Goal: Navigation & Orientation: Find specific page/section

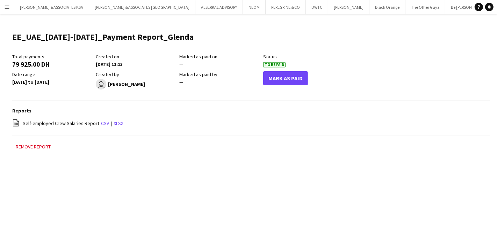
click at [9, 5] on app-icon "Menu" at bounding box center [7, 7] width 6 height 6
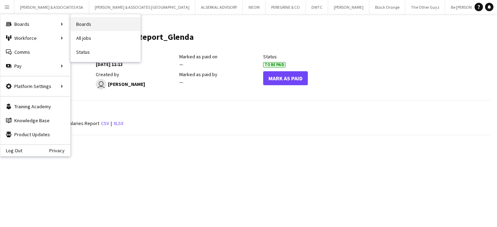
click at [89, 23] on link "Boards" at bounding box center [106, 24] width 70 height 14
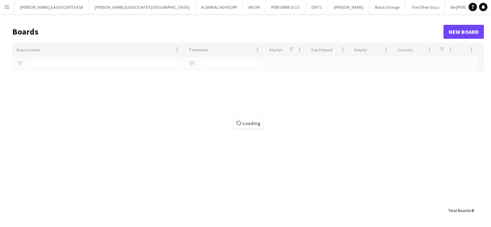
type input "****"
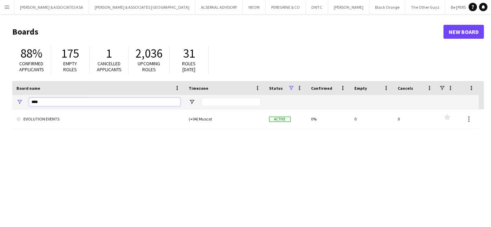
drag, startPoint x: 89, startPoint y: 99, endPoint x: 0, endPoint y: 99, distance: 89.1
click at [0, 99] on main "Boards New Board 88% Confirmed applicants 175 Empty roles 1 Cancelled applicant…" at bounding box center [245, 140] width 491 height 252
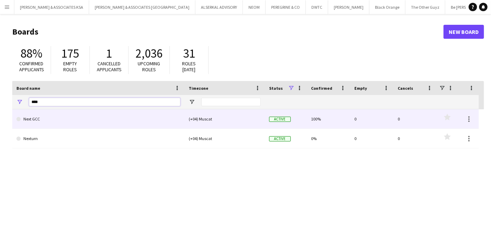
type input "****"
click at [57, 125] on link "Next GCC" at bounding box center [98, 119] width 164 height 20
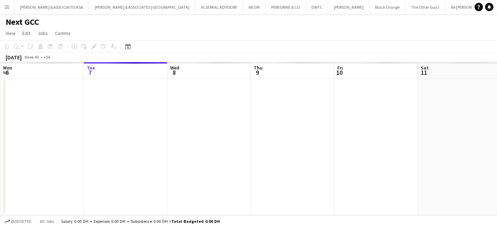
scroll to position [0, 290]
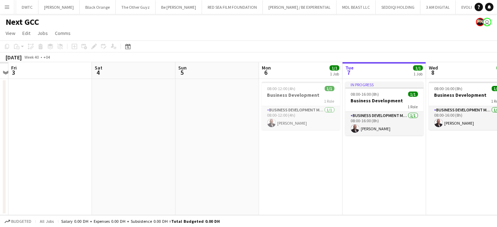
drag, startPoint x: 152, startPoint y: 168, endPoint x: 444, endPoint y: 171, distance: 292.6
click at [444, 171] on app-calendar-viewport "Wed 1 Thu 2 Fri 3 Sat 4 Sun 5 Mon 6 1/1 1 Job Tue 7 1/1 1 Job Wed 8 1/1 1 Job T…" at bounding box center [248, 138] width 497 height 153
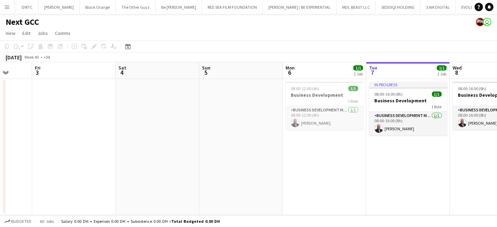
drag, startPoint x: 222, startPoint y: 177, endPoint x: 366, endPoint y: 180, distance: 144.1
click at [366, 180] on app-calendar-viewport "Tue 30 Wed 1 Thu 2 Fri 3 Sat 4 Sun 5 Mon 6 1/1 1 Job Tue 7 1/1 1 Job Wed 8 1/1 …" at bounding box center [248, 138] width 497 height 153
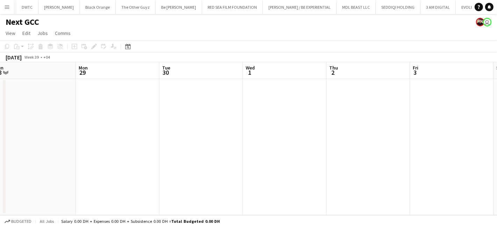
scroll to position [0, 162]
click at [372, 177] on app-calendar-viewport "Fri 26 Sat 27 Sun 28 Mon 29 Tue 30 Wed 1 Thu 2 Fri 3 Sat 4 Sun 5 Mon 6 1/1 1 Jo…" at bounding box center [248, 138] width 497 height 153
drag, startPoint x: 307, startPoint y: 164, endPoint x: 220, endPoint y: 165, distance: 87.1
click at [220, 165] on app-calendar-viewport "Fri 26 Sat 27 Sun 28 Mon 29 Tue 30 Wed 1 Thu 2 Fri 3 Sat 4 Sun 5 Mon 6 1/1 1 Jo…" at bounding box center [248, 138] width 497 height 153
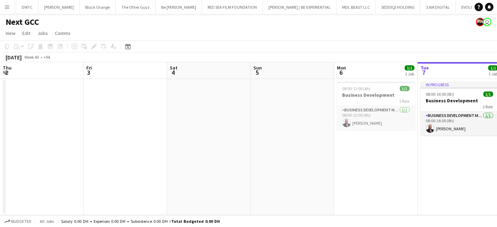
scroll to position [0, 282]
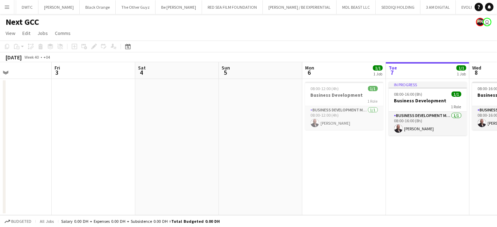
drag, startPoint x: 393, startPoint y: 168, endPoint x: 109, endPoint y: 163, distance: 284.3
click at [109, 163] on app-calendar-viewport "Mon 29 Tue 30 Wed 1 Thu 2 Fri 3 Sat 4 Sun 5 Mon 6 1/1 1 Job Tue 7 1/1 1 Job Wed…" at bounding box center [248, 138] width 497 height 153
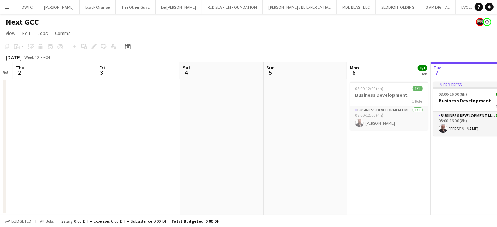
drag, startPoint x: 191, startPoint y: 116, endPoint x: 28, endPoint y: 114, distance: 162.9
click at [28, 114] on app-calendar-viewport "Mon 29 Tue 30 Wed 1 Thu 2 Fri 3 Sat 4 Sun 5 Mon 6 1/1 1 Job Tue 7 1/1 1 Job Wed…" at bounding box center [248, 138] width 497 height 153
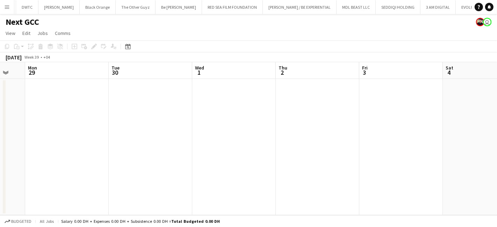
drag, startPoint x: 210, startPoint y: 144, endPoint x: 160, endPoint y: 145, distance: 49.6
click at [477, 147] on app-calendar-viewport "Fri 26 Sat 27 Sun 28 Mon 29 Tue 30 Wed 1 Thu 2 Fri 3 Sat 4 Sun 5 Mon 6 1/1 1 Jo…" at bounding box center [248, 138] width 497 height 153
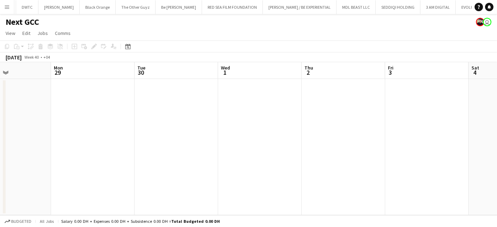
drag, startPoint x: 406, startPoint y: 140, endPoint x: 453, endPoint y: 140, distance: 47.2
click at [453, 140] on app-calendar-viewport "Fri 26 Sat 27 Sun 28 Mon 29 Tue 30 Wed 1 Thu 2 Fri 3 Sat 4 Sun 5 Mon 6 1/1 1 Jo…" at bounding box center [248, 138] width 497 height 153
drag, startPoint x: 148, startPoint y: 148, endPoint x: 399, endPoint y: 148, distance: 251.3
click at [399, 148] on app-calendar-viewport "Mon 22 Tue 23 Wed 24 Thu 25 Fri 26 Sat 27 Sun 28 Mon 29 Tue 30 Wed 1 Thu 2" at bounding box center [248, 138] width 497 height 153
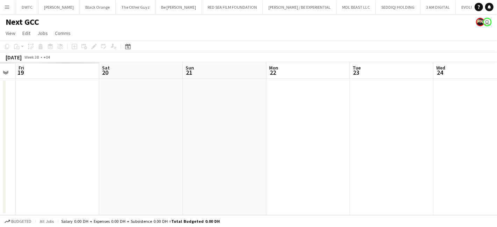
drag, startPoint x: 410, startPoint y: 156, endPoint x: 166, endPoint y: 149, distance: 244.8
click at [410, 156] on app-calendar-viewport "Tue 16 Wed 17 Thu 18 Fri 19 Sat 20 Sun 21 Mon 22 Tue 23 Wed 24 Thu 25 Fri 26" at bounding box center [248, 138] width 497 height 153
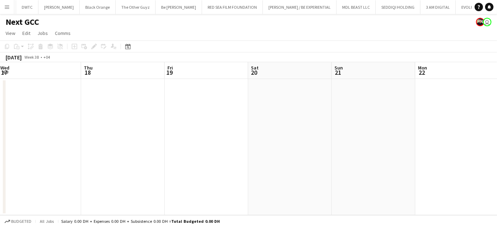
drag, startPoint x: 213, startPoint y: 150, endPoint x: 302, endPoint y: 152, distance: 88.5
click at [392, 156] on app-calendar-viewport "Mon 15 Tue 16 Wed 17 Thu 18 Fri 19 Sat 20 Sun 21 Mon 22 Tue 23 Wed 24 Thu 25" at bounding box center [248, 138] width 497 height 153
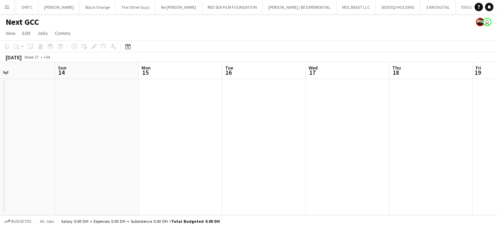
drag, startPoint x: 280, startPoint y: 148, endPoint x: 394, endPoint y: 157, distance: 114.7
click at [394, 157] on app-calendar-viewport "Thu 11 Fri 12 Sat 13 Sun 14 Mon 15 Tue 16 Wed 17 Thu 18 Fri 19 Sat 20 Sun 21" at bounding box center [248, 138] width 497 height 153
drag, startPoint x: 169, startPoint y: 141, endPoint x: 403, endPoint y: 159, distance: 234.6
click at [407, 159] on app-calendar-viewport "Thu 11 Fri 12 Sat 13 Sun 14 Mon 15 Tue 16 Wed 17 Thu 18 Fri 19 Sat 20 Sun 21" at bounding box center [248, 138] width 497 height 153
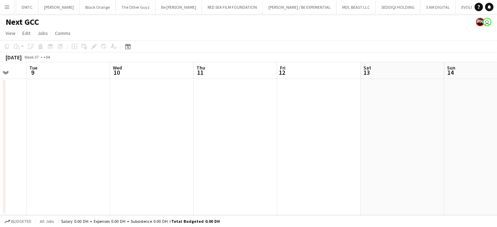
drag, startPoint x: 138, startPoint y: 146, endPoint x: 322, endPoint y: 155, distance: 184.4
click at [322, 155] on app-calendar-viewport "Sun 7 Mon 8 Tue 9 Wed 10 Thu 11 Fri 12 Sat 13 Sun 14 Mon 15 Tue 16 Wed 17" at bounding box center [248, 138] width 497 height 153
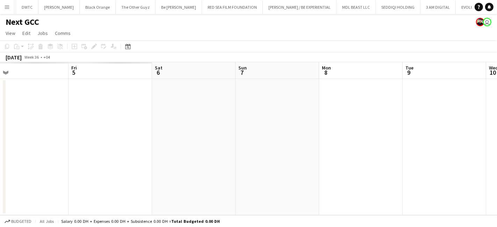
drag, startPoint x: 234, startPoint y: 153, endPoint x: 392, endPoint y: 165, distance: 158.4
click at [392, 165] on app-calendar-viewport "Tue 2 Wed 3 Thu 4 Fri 5 Sat 6 Sun 7 Mon 8 Tue 9 Wed 10 Thu 11 Fri 12" at bounding box center [248, 138] width 497 height 153
drag, startPoint x: 298, startPoint y: 179, endPoint x: 372, endPoint y: 185, distance: 74.0
click at [372, 185] on app-calendar-viewport "Sat 30 Sun 31 Mon 1 Tue 2 Wed 3 Thu 4 Fri 5 Sat 6 Sun 7 Mon 8 Tue 9" at bounding box center [248, 138] width 497 height 153
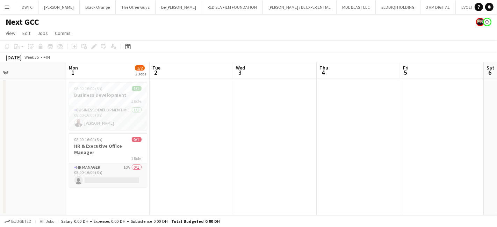
scroll to position [0, 182]
click at [134, 167] on app-calendar-viewport "Fri 29 Sat 30 Sun 31 Mon 1 1/2 2 Jobs Tue 2 Wed 3 Thu 4 Fri 5 Sat 6 Sun 7 Mon 8…" at bounding box center [248, 138] width 497 height 153
click at [91, 109] on app-card-role "Business Development Manager 1/1 08:00-16:00 (8h) Karim Naoum" at bounding box center [111, 118] width 78 height 24
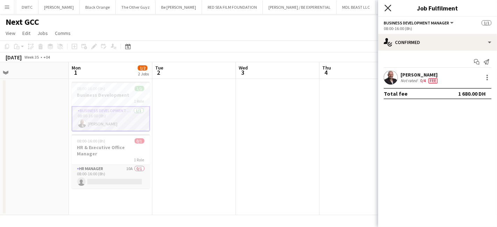
click at [388, 7] on icon at bounding box center [388, 8] width 7 height 7
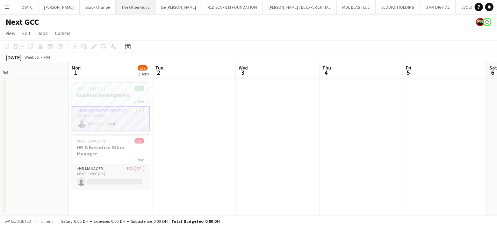
click at [116, 6] on button "The Other Guyz Close" at bounding box center [136, 7] width 40 height 14
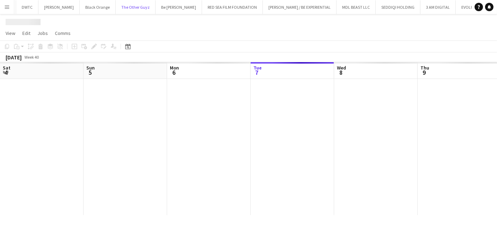
scroll to position [0, 167]
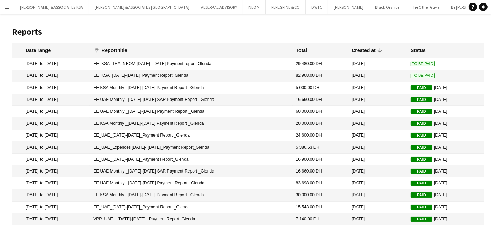
click at [12, 7] on button "Menu" at bounding box center [7, 7] width 14 height 14
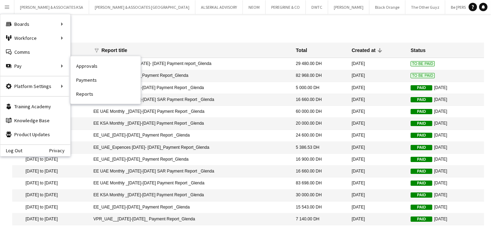
click at [81, 78] on link "Payments" at bounding box center [106, 80] width 70 height 14
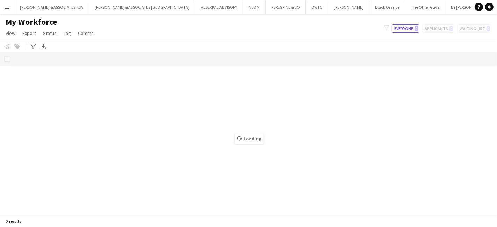
click at [6, 4] on app-icon "Menu" at bounding box center [7, 7] width 6 height 6
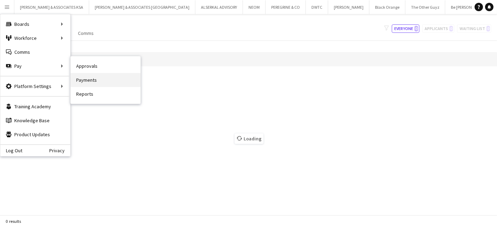
click at [80, 75] on link "Payments" at bounding box center [106, 80] width 70 height 14
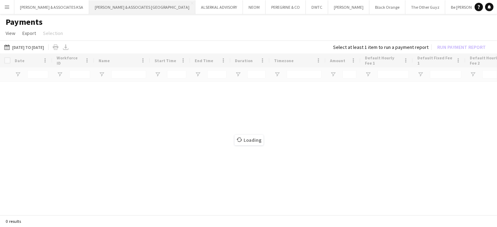
click at [99, 3] on button "RICHARD ATTIAS & ASSOCIATES UAE Close" at bounding box center [142, 7] width 106 height 14
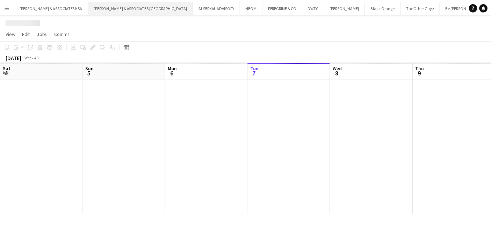
scroll to position [0, 167]
